Goal: Transaction & Acquisition: Purchase product/service

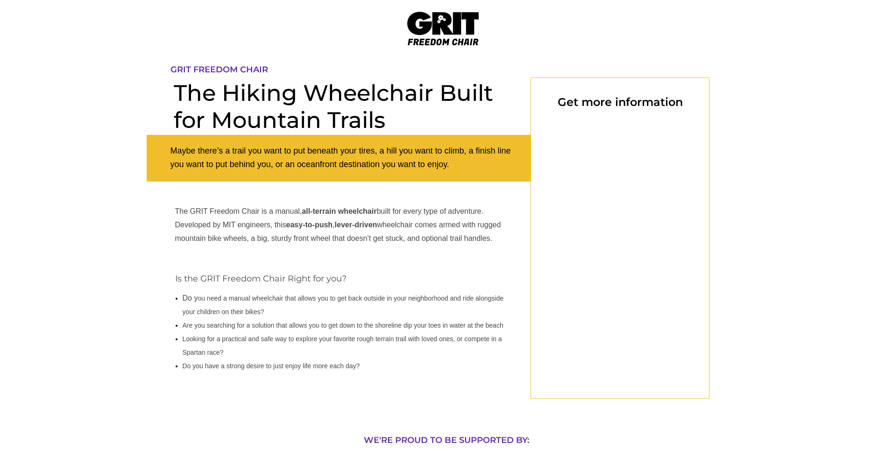
select select "CA"
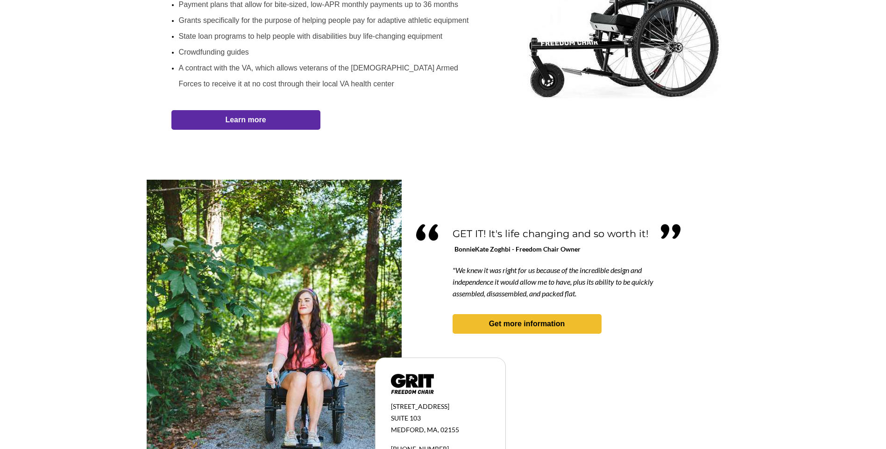
scroll to position [654, 0]
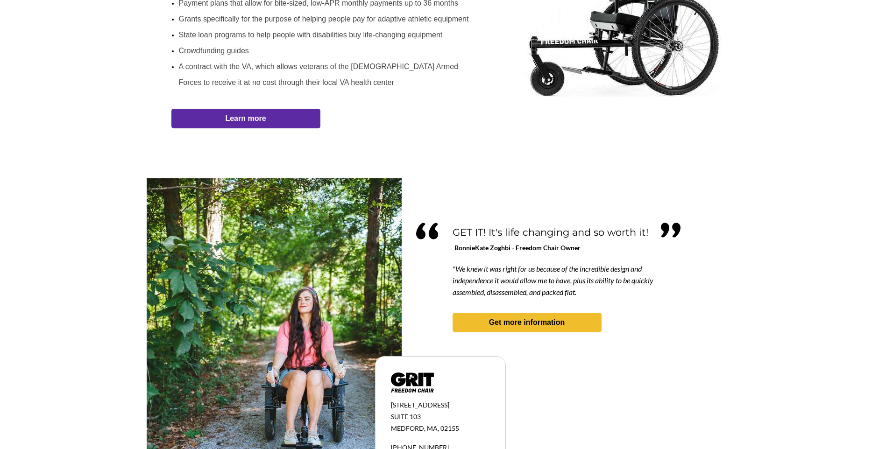
click at [460, 142] on div at bounding box center [443, 24] width 593 height 308
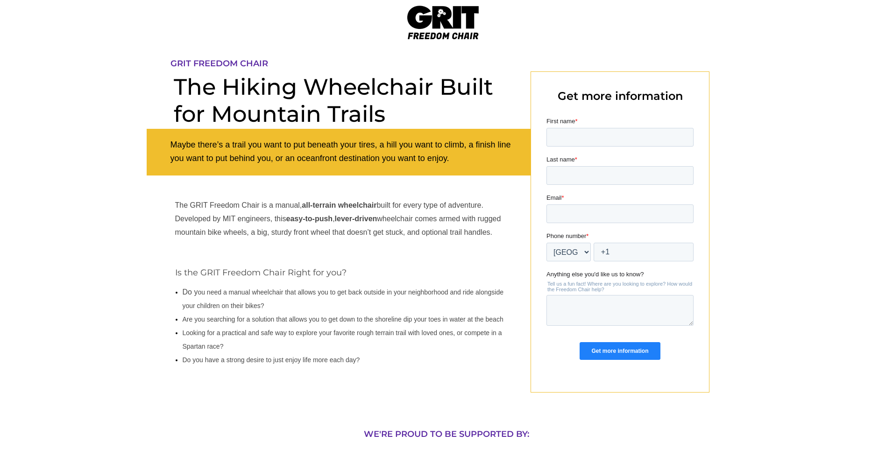
scroll to position [0, 0]
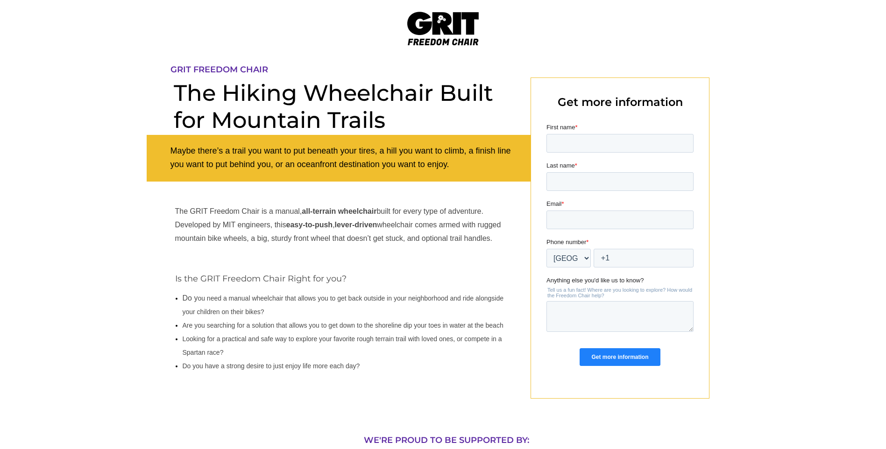
click at [441, 24] on img at bounding box center [442, 29] width 71 height 34
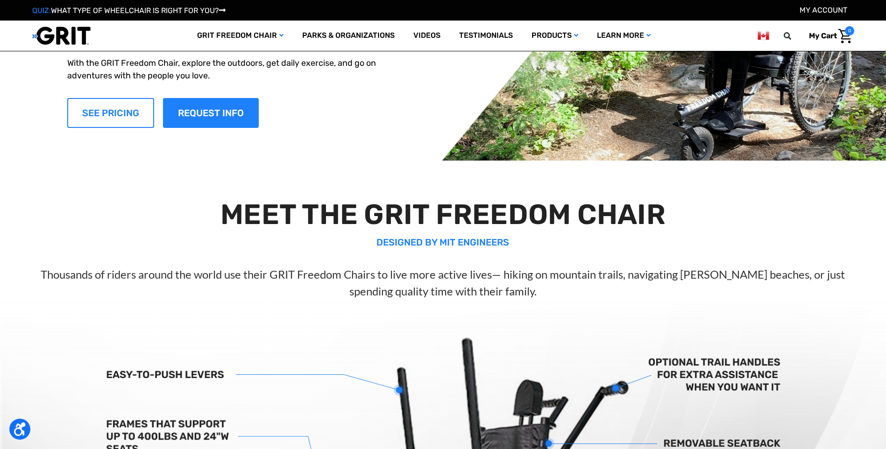
click at [101, 125] on link "SEE PRICING" at bounding box center [110, 113] width 87 height 30
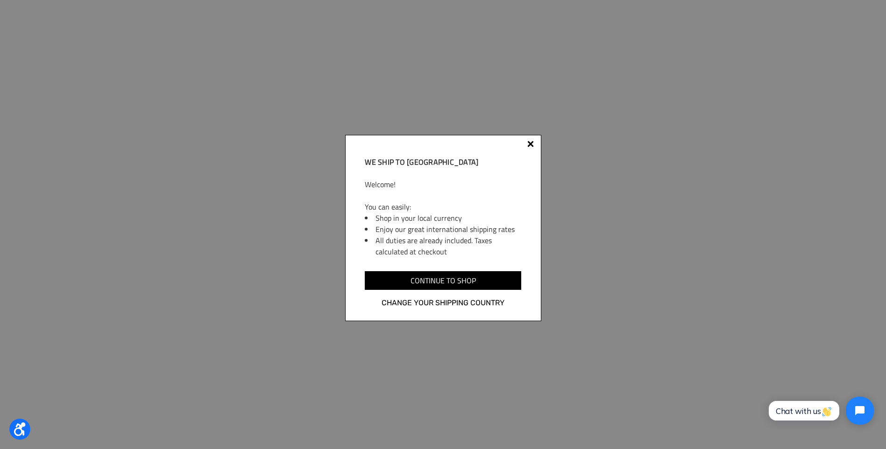
click at [533, 141] on div "We ship to Canada Welcome! You can easily: Shop in your local currency Enjoy ou…" at bounding box center [443, 228] width 196 height 186
click at [529, 142] on div at bounding box center [531, 144] width 7 height 7
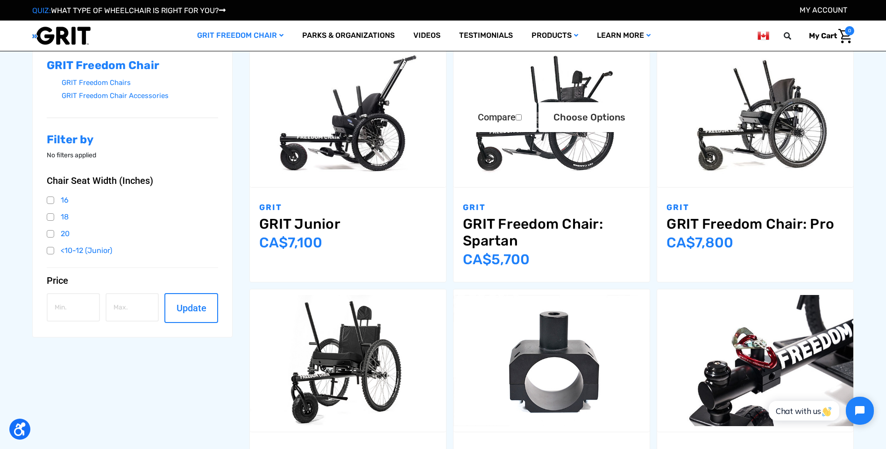
click at [555, 150] on img "GRIT Freedom Chair: Spartan,$3,995.00\a" at bounding box center [552, 115] width 196 height 131
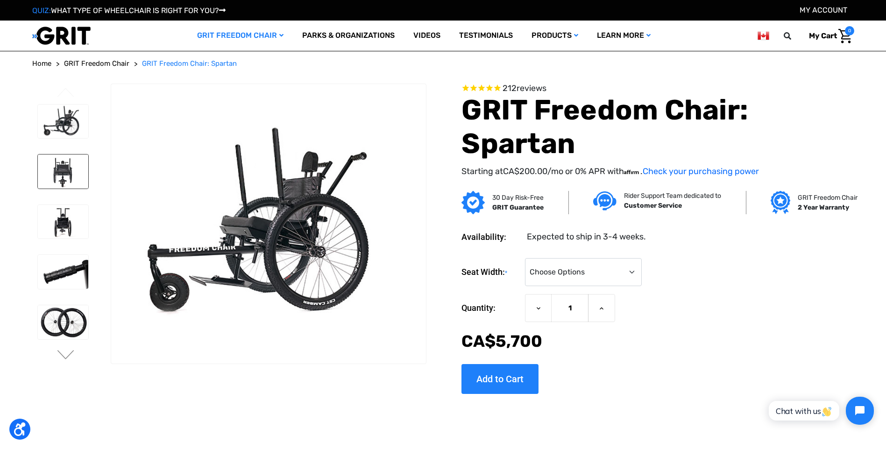
click at [63, 173] on img at bounding box center [63, 172] width 51 height 34
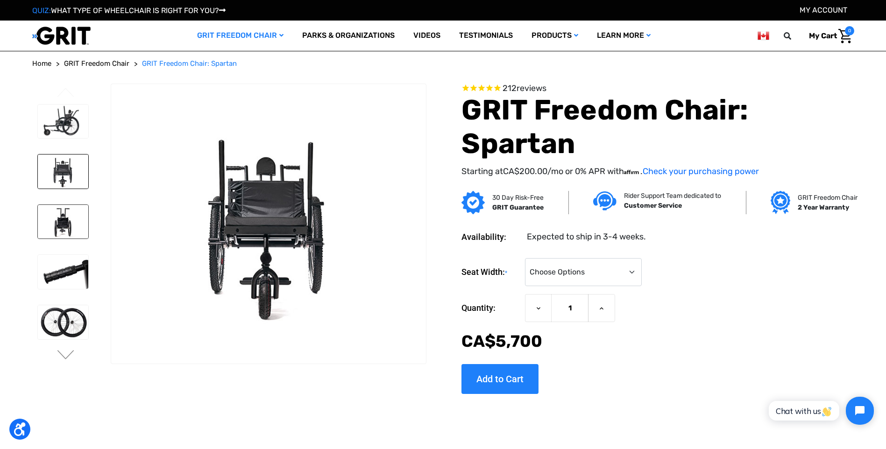
click at [67, 217] on img at bounding box center [63, 222] width 51 height 34
